Goal: Contribute content: Add original content to the website for others to see

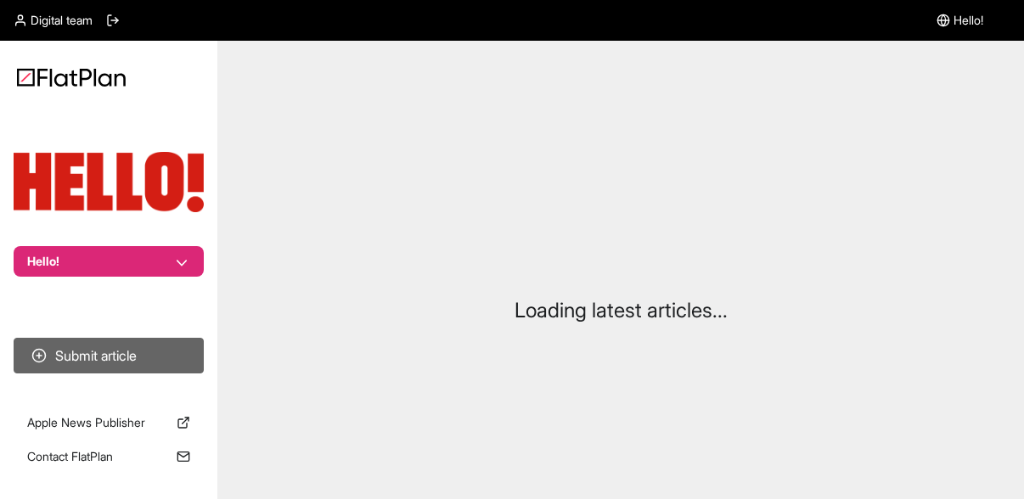
click at [139, 366] on button "Submit article" at bounding box center [109, 356] width 190 height 36
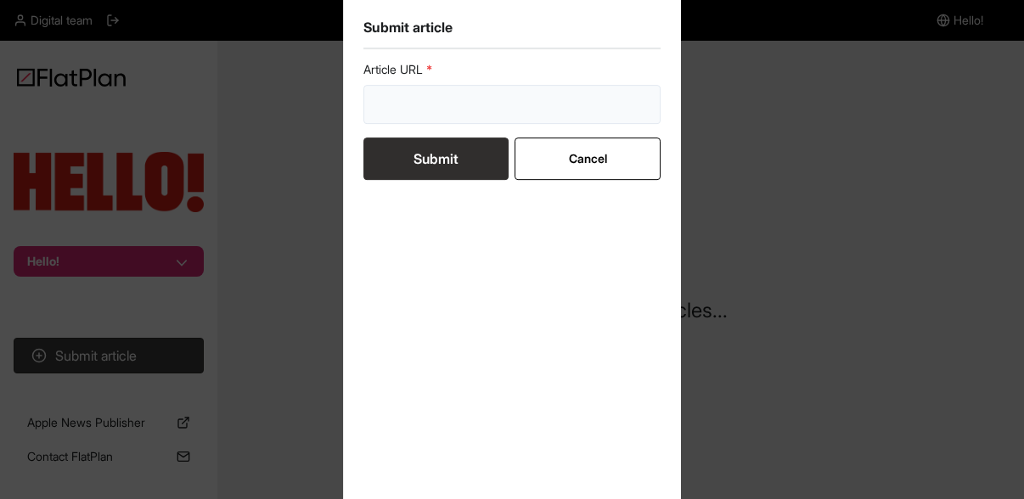
click at [435, 104] on input "url" at bounding box center [511, 104] width 297 height 39
paste input "https://www.hellomagazine.com/shopping/552640/best-white-summer-dresses-for-wom…"
type input "https://www.hellomagazine.com/shopping/552640/best-white-summer-dresses-for-wom…"
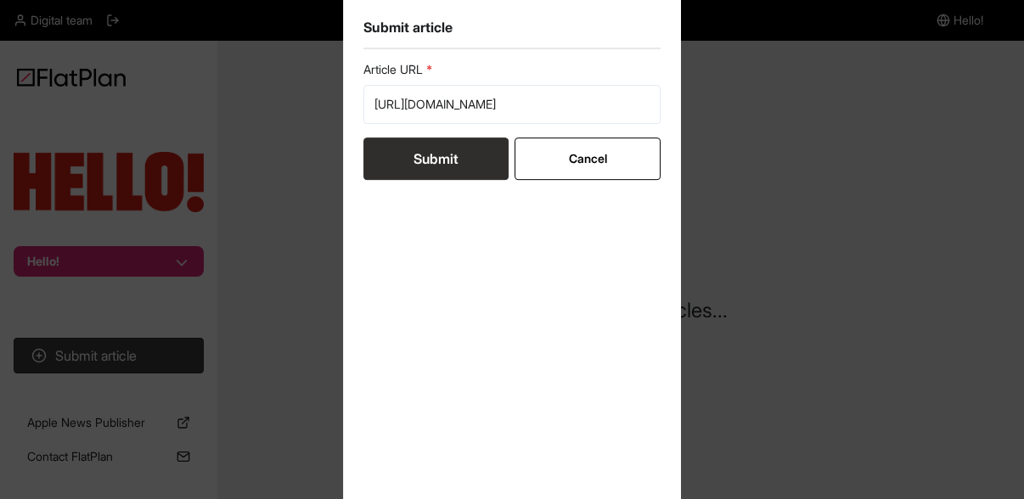
click at [458, 156] on button "Submit" at bounding box center [435, 159] width 145 height 42
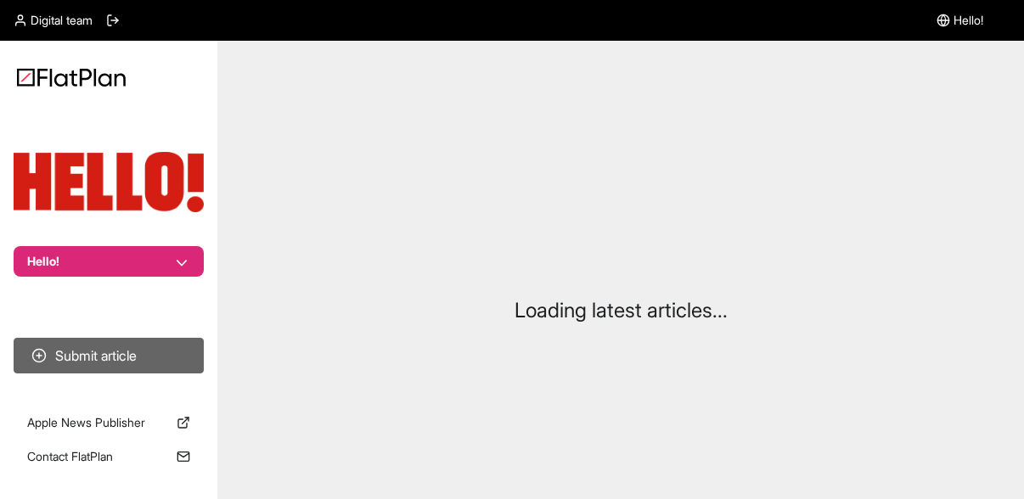
click at [165, 354] on button "Submit article" at bounding box center [109, 356] width 190 height 36
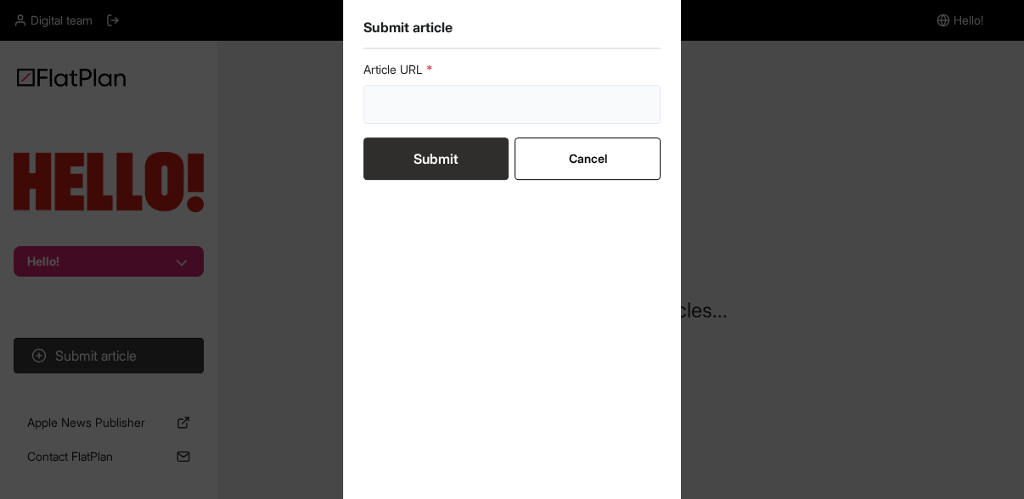
click at [449, 104] on input "url" at bounding box center [511, 104] width 297 height 39
paste input "[URL][DOMAIN_NAME]"
type input "[URL][DOMAIN_NAME]"
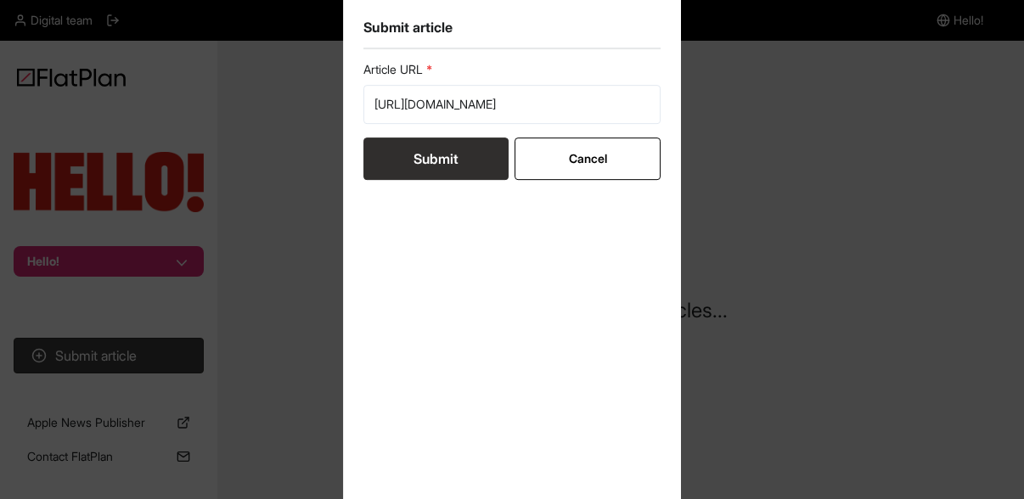
click at [466, 149] on button "Submit" at bounding box center [435, 159] width 145 height 42
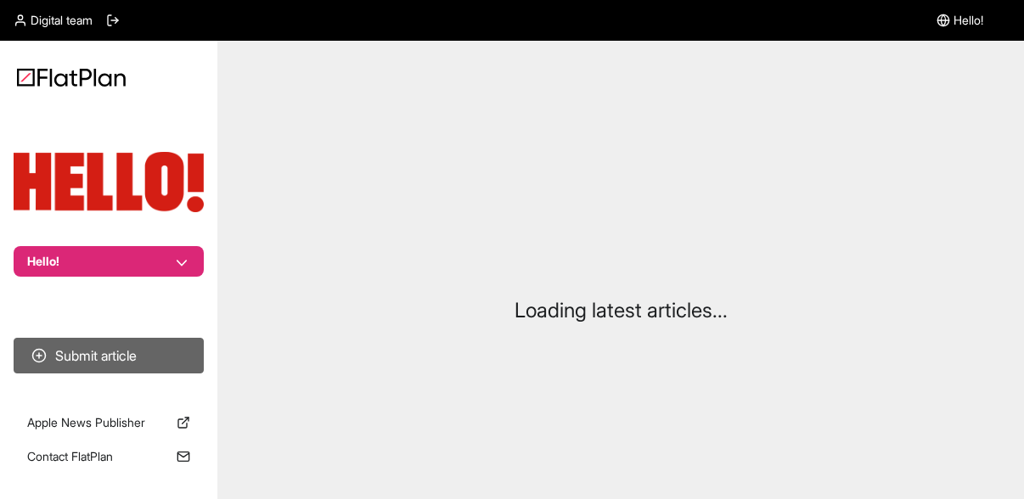
click at [118, 369] on button "Submit article" at bounding box center [109, 356] width 190 height 36
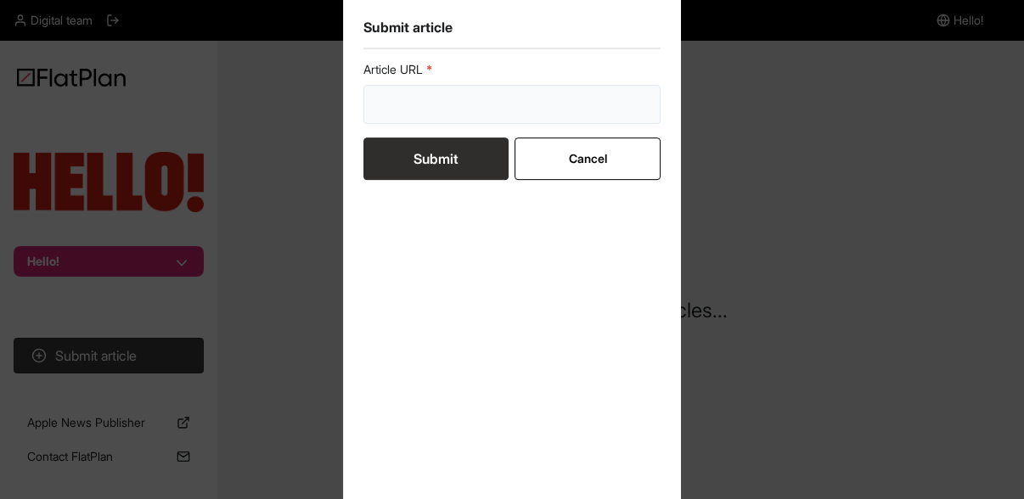
click at [428, 104] on input "url" at bounding box center [511, 104] width 297 height 39
paste input "https://www.hellomagazine.com/shopping/505789/best-phone-bags-mobile-pouch/"
type input "https://www.hellomagazine.com/shopping/505789/best-phone-bags-mobile-pouch/"
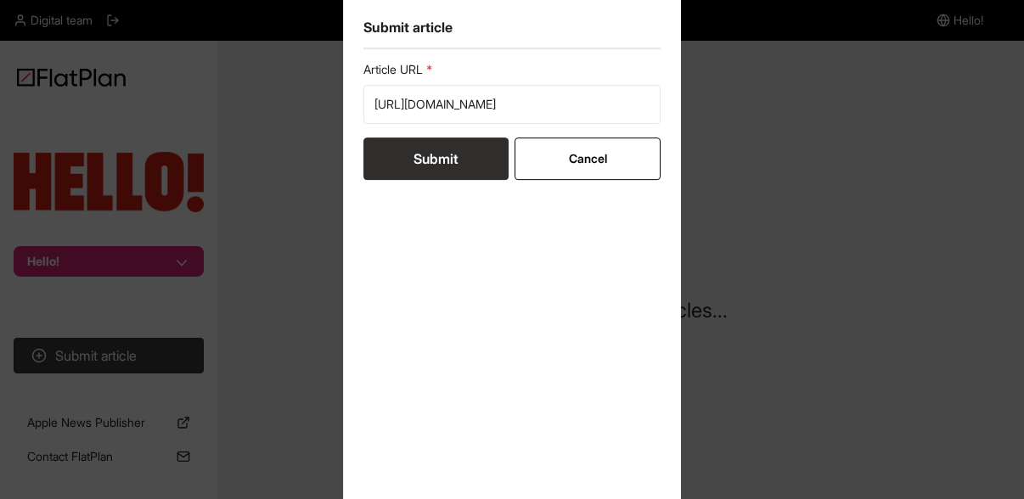
click at [454, 172] on button "Submit" at bounding box center [435, 159] width 145 height 42
